Goal: Find specific page/section: Find specific page/section

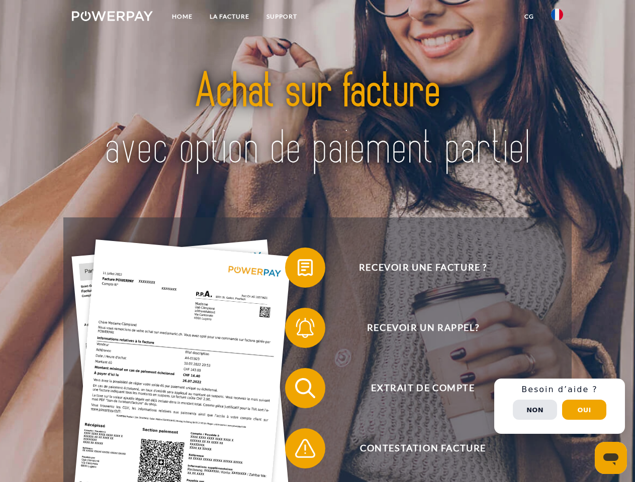
click at [112, 18] on img at bounding box center [112, 16] width 81 height 10
click at [557, 18] on img at bounding box center [557, 15] width 12 height 12
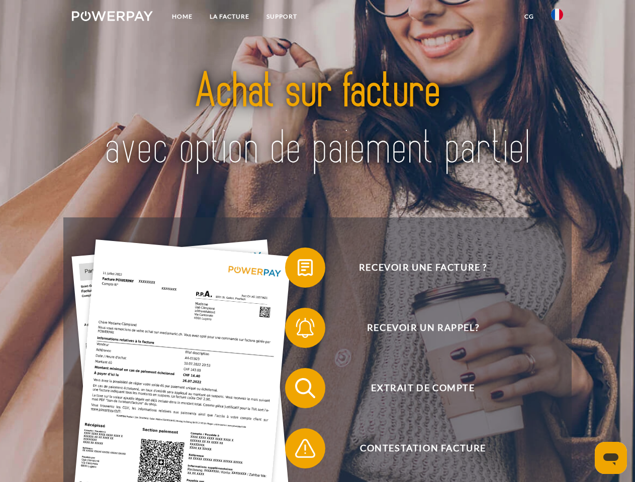
click at [529, 17] on link "CG" at bounding box center [529, 17] width 27 height 18
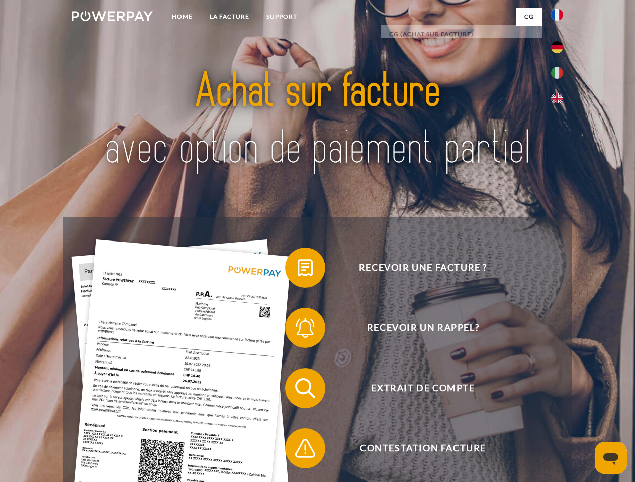
click at [297, 270] on span at bounding box center [290, 268] width 50 height 50
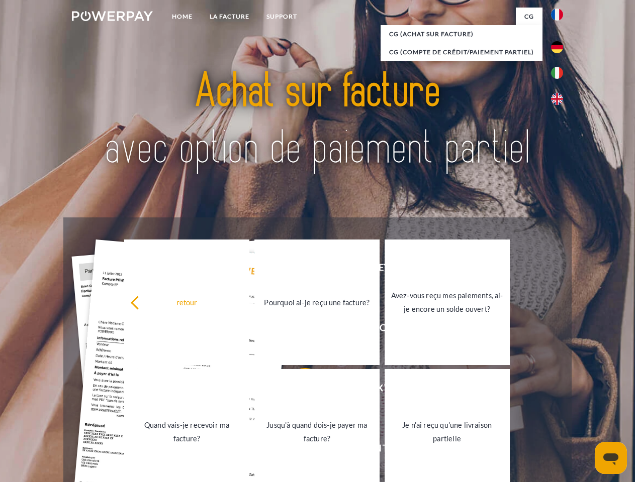
click at [297, 330] on link "Pourquoi ai-je reçu une facture?" at bounding box center [316, 303] width 125 height 126
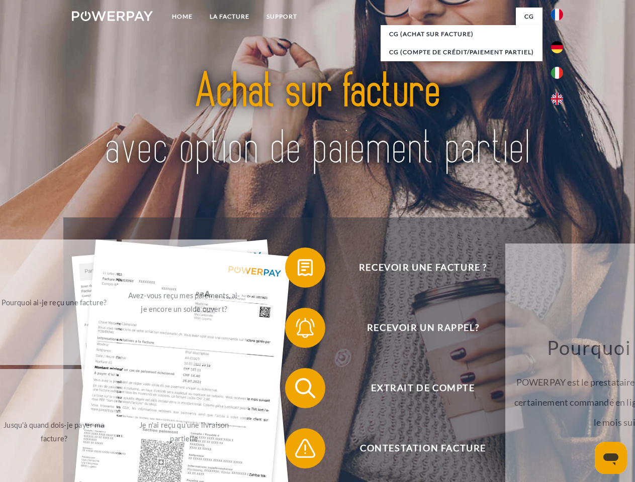
click at [297, 390] on span at bounding box center [290, 388] width 50 height 50
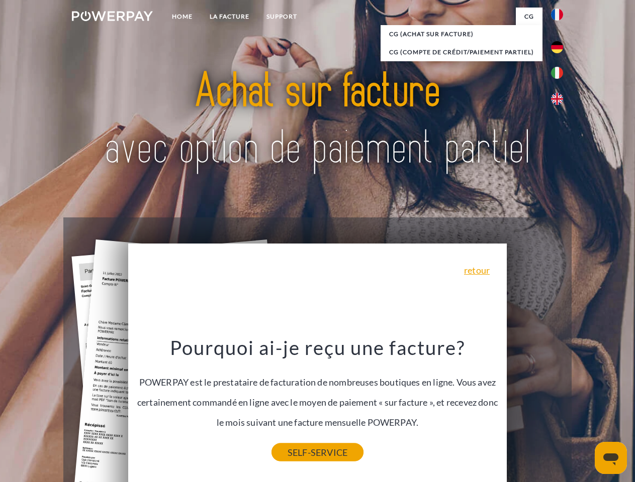
click at [297, 451] on link "SELF-SERVICE" at bounding box center [317, 453] width 92 height 18
click at [559, 406] on div "Recevoir une facture ? Recevoir un rappel? Extrait de compte retour" at bounding box center [316, 419] width 507 height 402
click at [535, 408] on span "Extrait de compte" at bounding box center [422, 388] width 246 height 40
click at [584, 410] on header "Home LA FACTURE Support" at bounding box center [317, 347] width 635 height 694
